Goal: Information Seeking & Learning: Learn about a topic

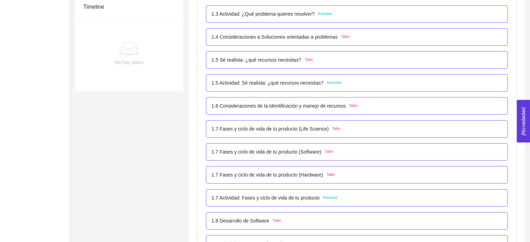
scroll to position [37, 0]
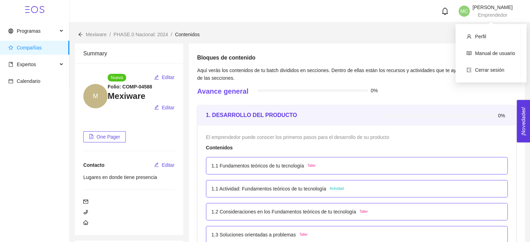
click at [499, 17] on span "Emprendedor" at bounding box center [492, 15] width 30 height 6
drag, startPoint x: 498, startPoint y: 41, endPoint x: 497, endPoint y: 56, distance: 15.7
click at [497, 56] on link "Manual de usuario" at bounding box center [495, 53] width 40 height 6
click at [490, 31] on li "Perfil" at bounding box center [491, 37] width 60 height 14
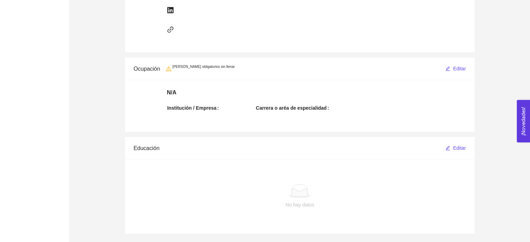
scroll to position [344, 0]
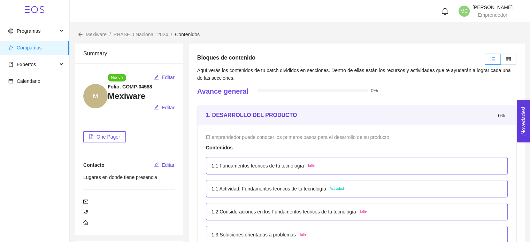
click at [483, 115] on div at bounding box center [439, 115] width 111 height 3
click at [260, 115] on strong "1. DESARROLLO DEL PRODUCTO" at bounding box center [251, 115] width 91 height 6
click at [200, 115] on div "1. DESARROLLO DEL PRODUCTO 0%" at bounding box center [356, 115] width 318 height 20
click at [35, 44] on span "Compañías" at bounding box center [35, 48] width 55 height 14
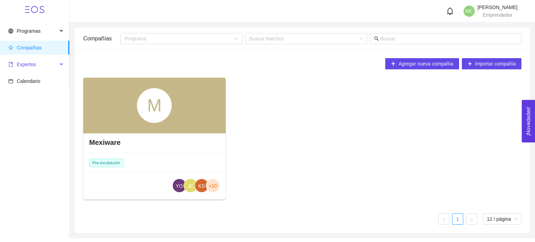
click at [30, 68] on span "Expertos" at bounding box center [32, 64] width 49 height 14
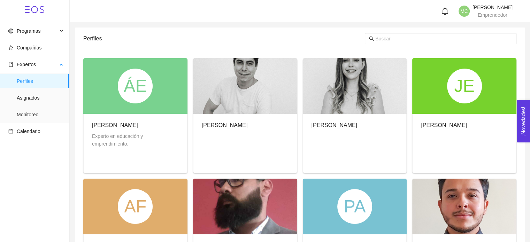
click at [47, 105] on ul "Perfiles Asignados Monitoreo" at bounding box center [34, 98] width 69 height 50
click at [47, 100] on span "Asignados" at bounding box center [40, 98] width 47 height 14
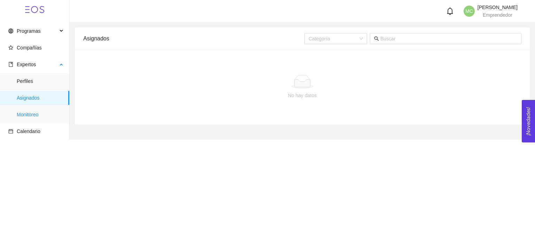
click at [45, 112] on span "Monitoreo" at bounding box center [40, 115] width 47 height 14
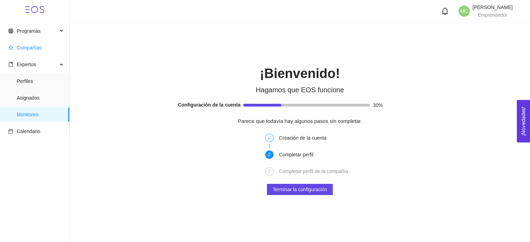
click at [41, 50] on span "Compañías" at bounding box center [35, 48] width 55 height 14
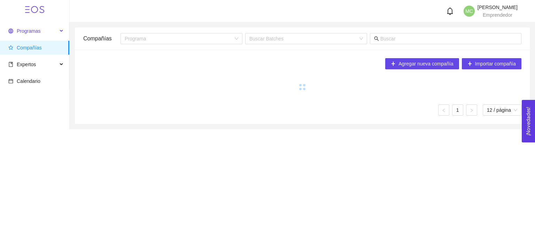
click at [41, 30] on span "Programas" at bounding box center [32, 31] width 49 height 14
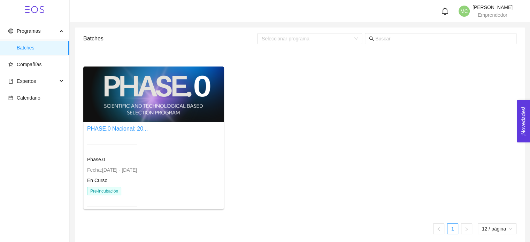
scroll to position [6, 0]
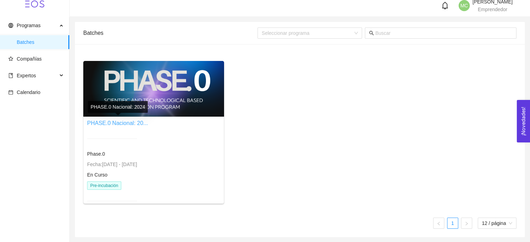
click at [124, 122] on link "PHASE.0 Nacional: 20..." at bounding box center [117, 123] width 61 height 6
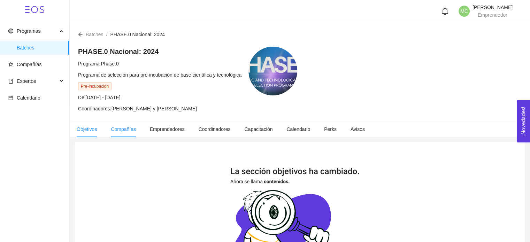
click at [118, 129] on span "Compañías" at bounding box center [123, 129] width 25 height 6
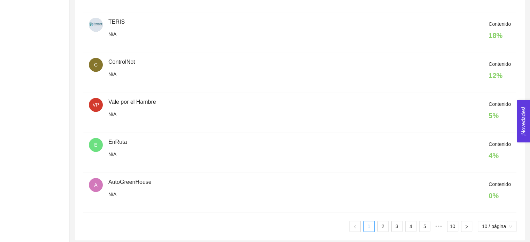
scroll to position [363, 0]
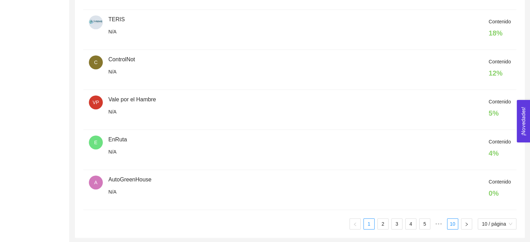
click at [448, 224] on link "10" at bounding box center [452, 224] width 10 height 10
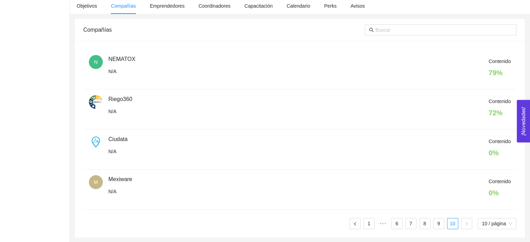
click at [120, 181] on div "Contenido 0 %" at bounding box center [309, 190] width 402 height 24
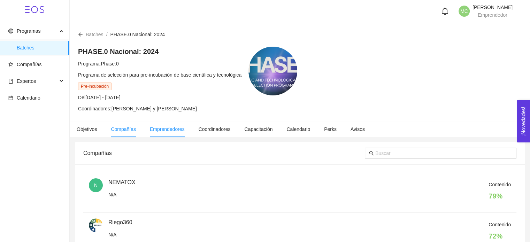
click at [157, 133] on li "Emprendedores" at bounding box center [167, 129] width 49 height 16
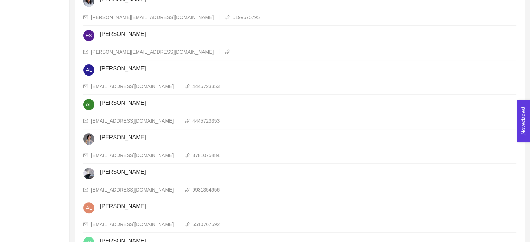
scroll to position [320, 0]
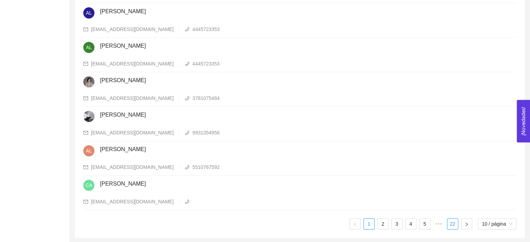
click at [447, 222] on link "22" at bounding box center [452, 224] width 10 height 10
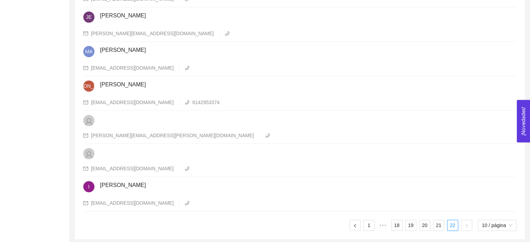
scroll to position [283, 0]
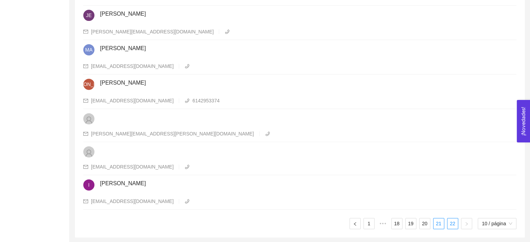
click at [437, 224] on link "21" at bounding box center [438, 223] width 10 height 10
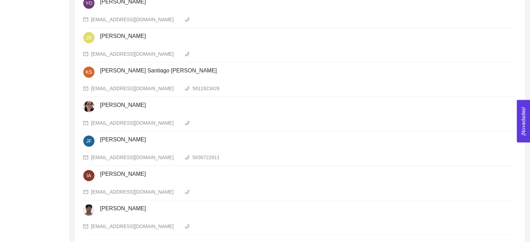
scroll to position [317, 0]
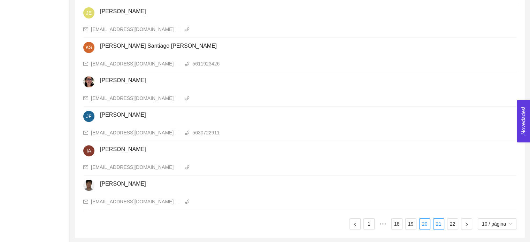
click at [425, 222] on link "20" at bounding box center [424, 224] width 10 height 10
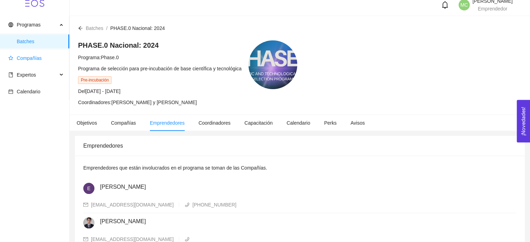
scroll to position [0, 0]
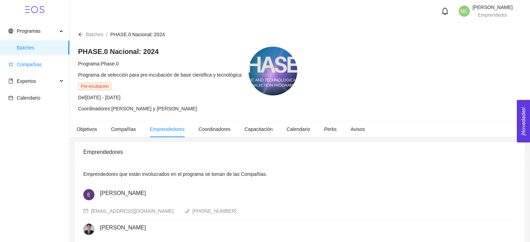
click at [15, 64] on span "Compañías" at bounding box center [24, 65] width 33 height 6
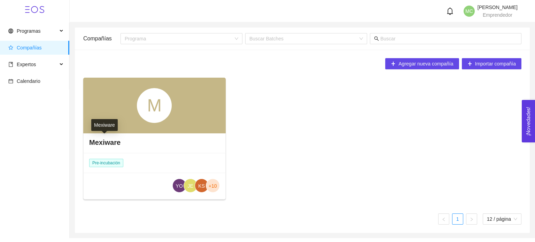
click at [111, 144] on h4 "Mexiware" at bounding box center [104, 143] width 31 height 10
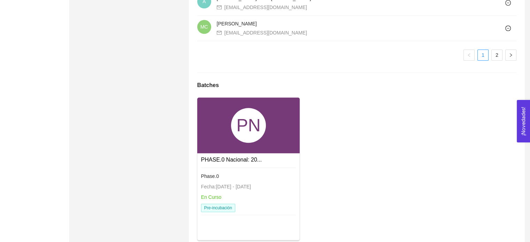
scroll to position [697, 0]
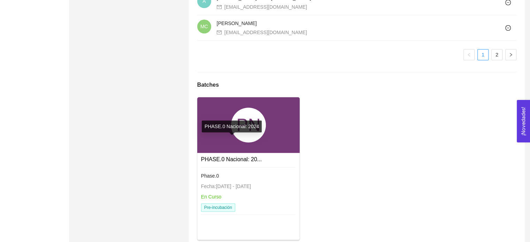
click at [251, 156] on link "PHASE.0 Nacional: 20..." at bounding box center [231, 159] width 61 height 6
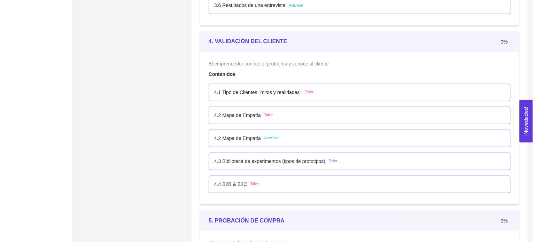
scroll to position [1114, 0]
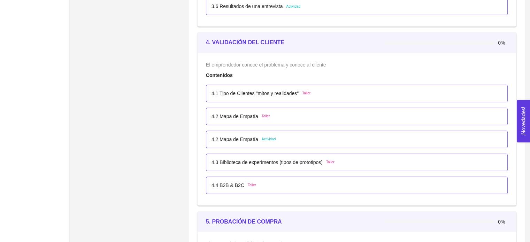
click at [291, 88] on div "4.1 Tipo de Clientes "mitos y realidades" Taller" at bounding box center [356, 93] width 301 height 17
click at [290, 95] on p "4.1 Tipo de Clientes "mitos y realidades"" at bounding box center [254, 93] width 87 height 8
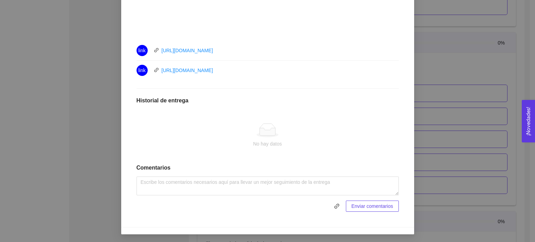
scroll to position [167, 0]
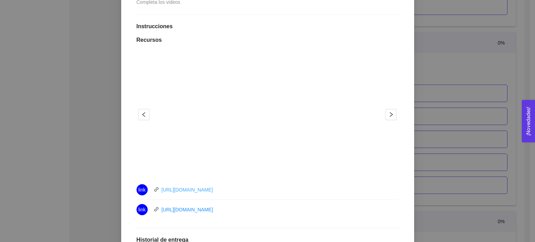
click at [195, 189] on link "[URL][DOMAIN_NAME]" at bounding box center [188, 190] width 52 height 6
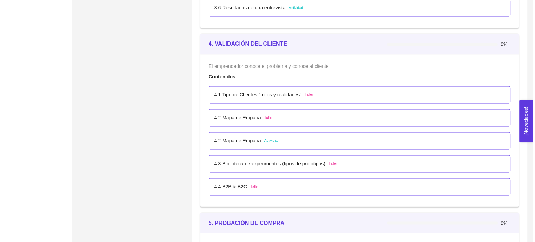
scroll to position [1114, 0]
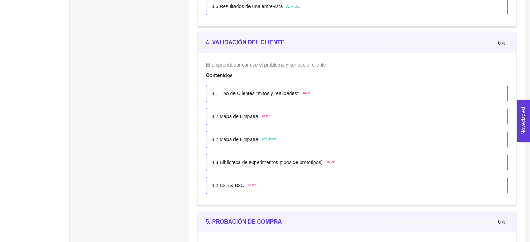
click at [245, 91] on p "4.1 Tipo de Clientes "mitos y realidades"" at bounding box center [254, 93] width 87 height 8
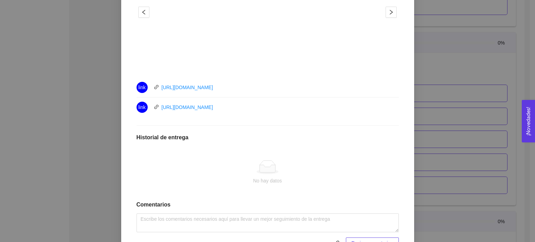
scroll to position [202, 0]
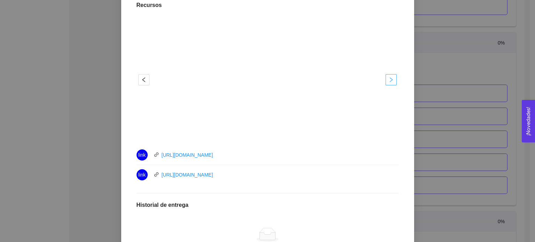
click at [389, 76] on button "button" at bounding box center [390, 79] width 11 height 11
click at [389, 80] on icon "right" at bounding box center [391, 80] width 6 height 6
